Goal: Task Accomplishment & Management: Complete application form

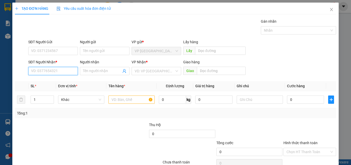
click at [42, 72] on input "SĐT Người Nhận *" at bounding box center [53, 71] width 50 height 8
click at [46, 69] on input "075" at bounding box center [53, 71] width 50 height 8
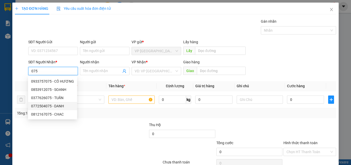
click at [58, 108] on div "0772504075 - DANH" at bounding box center [52, 106] width 43 height 6
type input "0772504075"
type input "DANH"
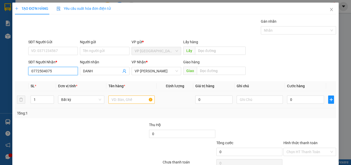
type input "0772504075"
click at [126, 100] on input "text" at bounding box center [132, 99] width 46 height 8
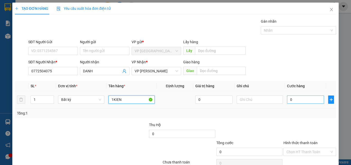
type input "1KIEN"
click at [306, 101] on input "0" at bounding box center [305, 99] width 37 height 8
type input "3"
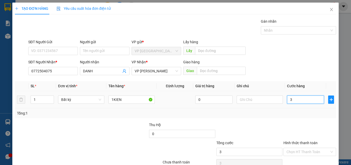
type input "30"
type input "300"
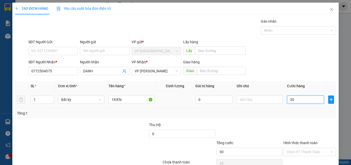
type input "300"
type input "3.000"
type input "30.000"
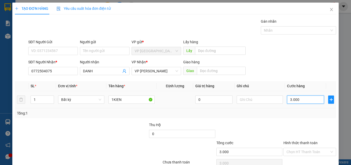
type input "30.000"
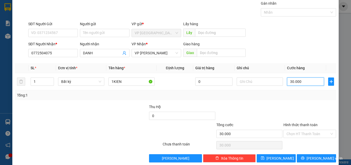
scroll to position [25, 0]
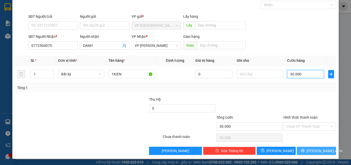
type input "30.000"
drag, startPoint x: 307, startPoint y: 148, endPoint x: 308, endPoint y: 143, distance: 5.9
click at [308, 148] on button "[PERSON_NAME] và In" at bounding box center [316, 151] width 39 height 8
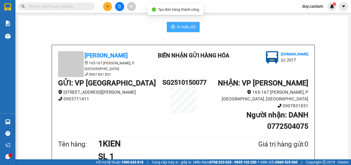
click at [178, 28] on span "In mẫu A5" at bounding box center [186, 27] width 19 height 6
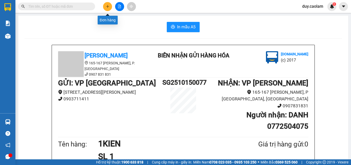
click at [108, 6] on icon "plus" at bounding box center [108, 7] width 4 height 4
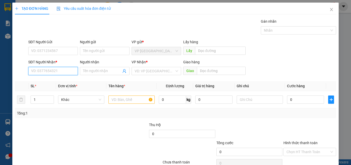
click at [61, 68] on input "SĐT Người Nhận *" at bounding box center [53, 71] width 50 height 8
click at [59, 71] on input "990" at bounding box center [53, 71] width 50 height 8
click at [63, 71] on input "990" at bounding box center [53, 71] width 50 height 8
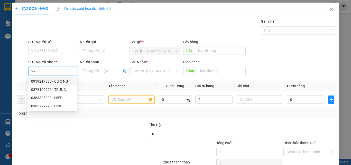
click at [30, 72] on input "990" at bounding box center [53, 71] width 50 height 8
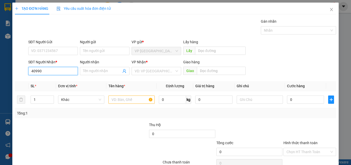
click at [57, 71] on input "40990" at bounding box center [53, 71] width 50 height 8
click at [55, 77] on div "0918740990 - DANH" at bounding box center [52, 81] width 49 height 8
type input "0918740990"
type input "DANH"
type input "0918740990"
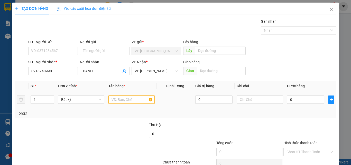
click at [132, 101] on input "text" at bounding box center [132, 99] width 46 height 8
type input "3 THUNG"
click at [299, 100] on input "0" at bounding box center [305, 99] width 37 height 8
type input "1"
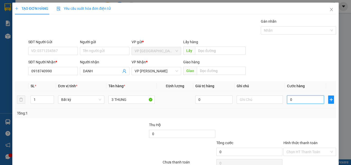
type input "1"
type input "12"
type input "120"
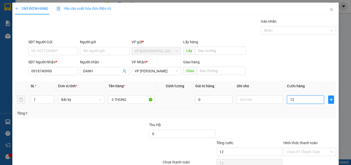
type input "120"
type input "1.200"
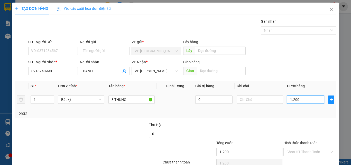
type input "12.000"
type input "120.000"
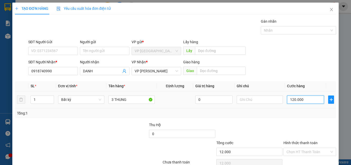
type input "120.000"
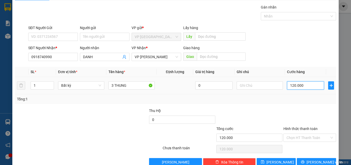
scroll to position [25, 0]
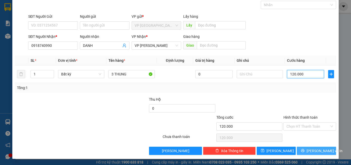
type input "120.000"
click at [310, 152] on span "[PERSON_NAME] và In" at bounding box center [325, 151] width 36 height 6
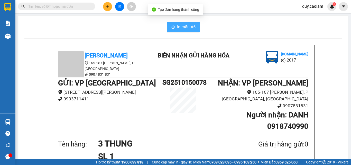
drag, startPoint x: 182, startPoint y: 29, endPoint x: 203, endPoint y: 41, distance: 24.0
click at [182, 28] on span "In mẫu A5" at bounding box center [186, 27] width 19 height 6
